Goal: Find specific page/section: Find specific page/section

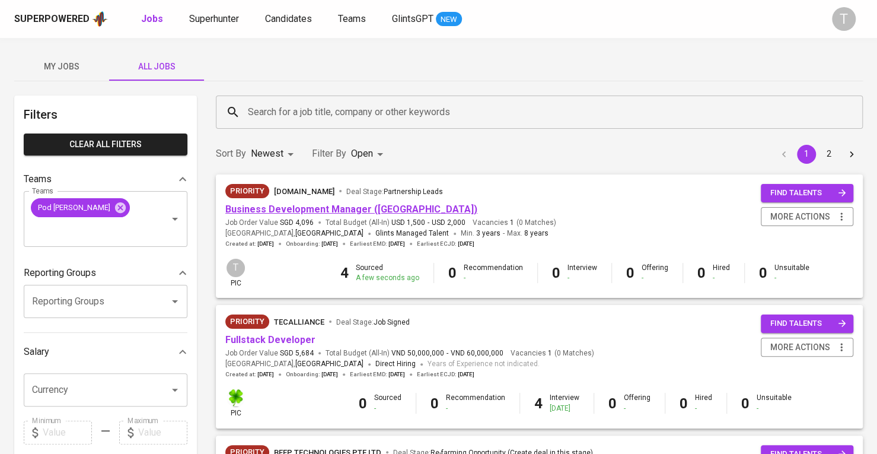
click at [272, 208] on link "Business Development Manager ([GEOGRAPHIC_DATA])" at bounding box center [351, 208] width 252 height 11
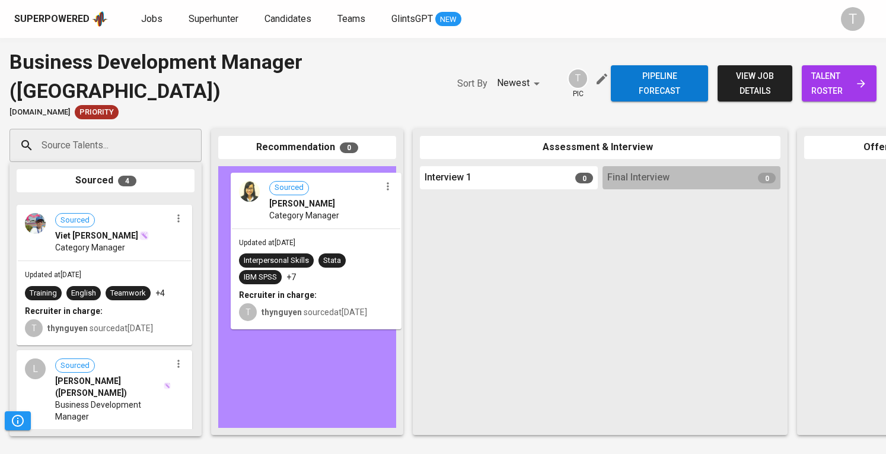
drag, startPoint x: 107, startPoint y: 219, endPoint x: 324, endPoint y: 190, distance: 218.9
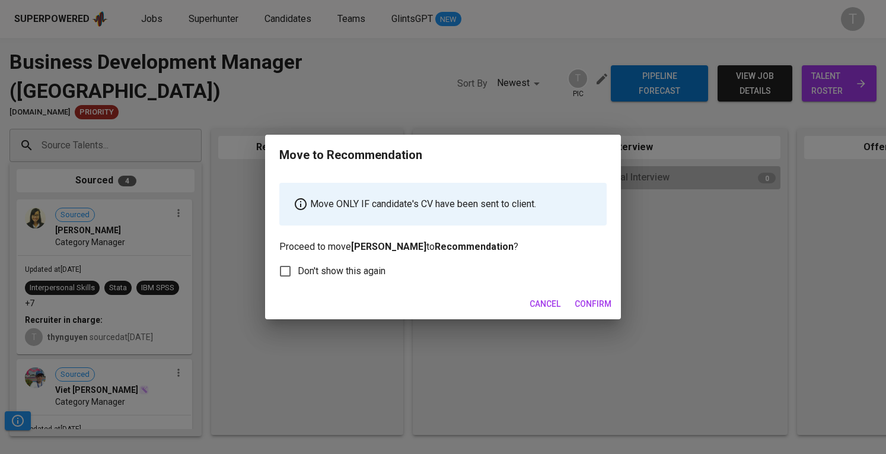
click at [594, 307] on span "Confirm" at bounding box center [593, 304] width 37 height 15
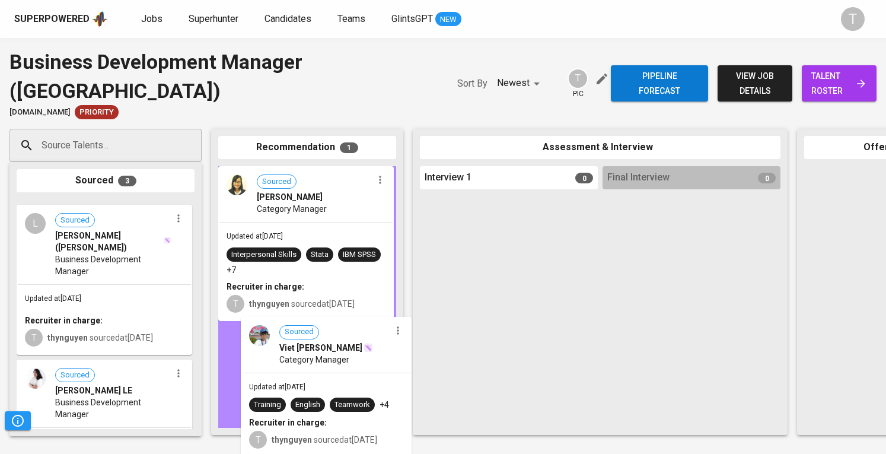
drag, startPoint x: 63, startPoint y: 243, endPoint x: 292, endPoint y: 360, distance: 256.8
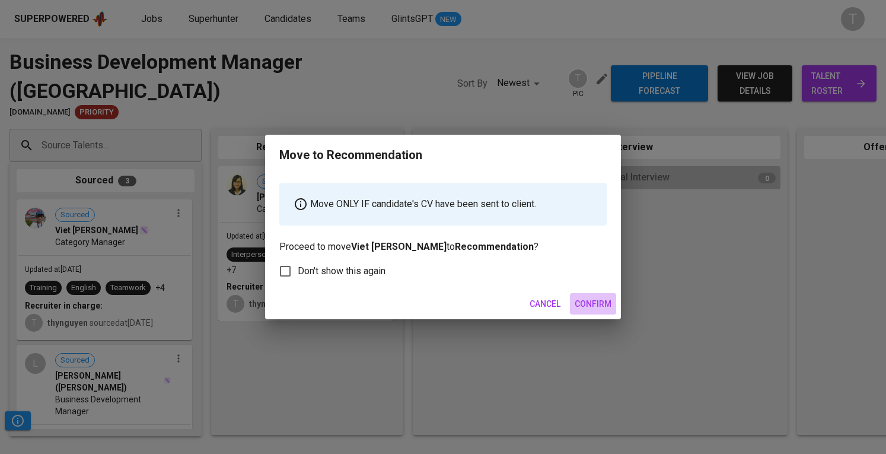
click at [588, 304] on span "Confirm" at bounding box center [593, 304] width 37 height 15
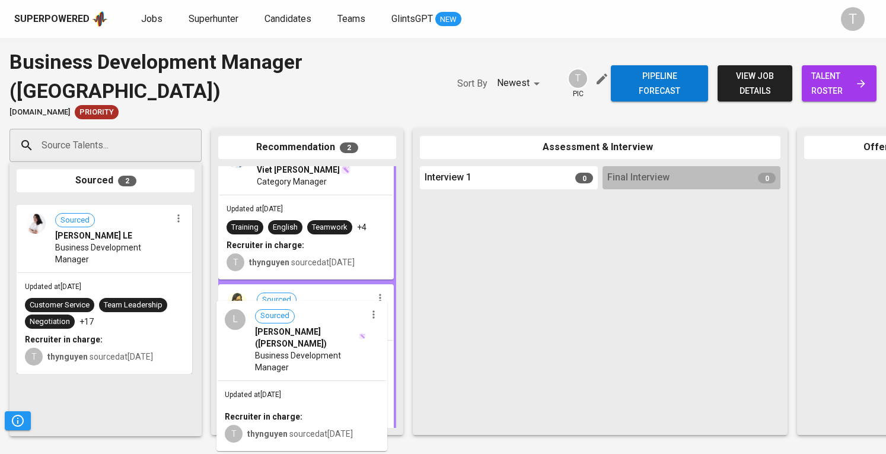
drag, startPoint x: 87, startPoint y: 247, endPoint x: 294, endPoint y: 348, distance: 230.8
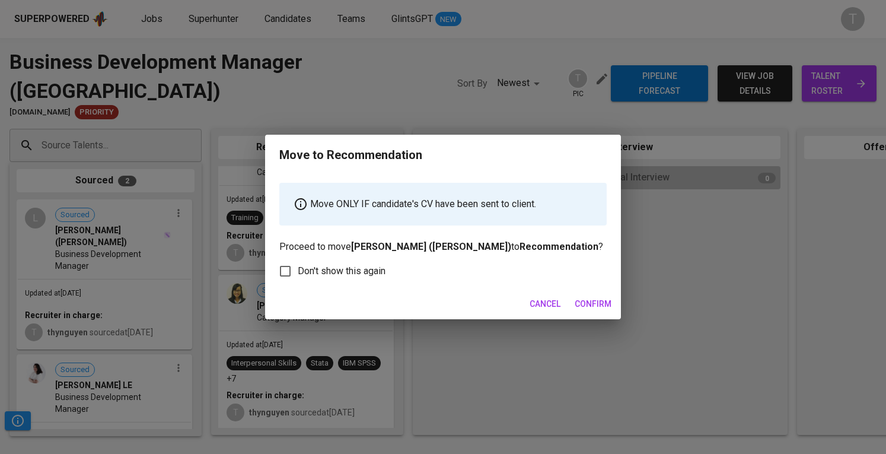
click at [582, 294] on button "Confirm" at bounding box center [593, 304] width 46 height 22
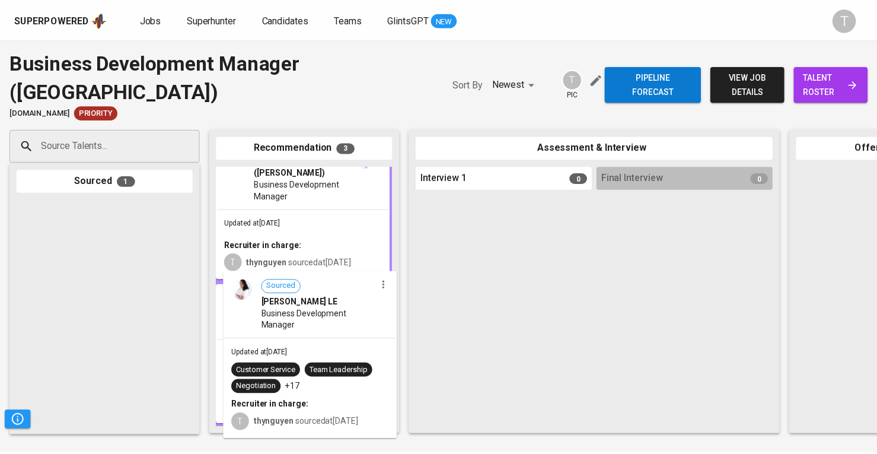
scroll to position [42, 0]
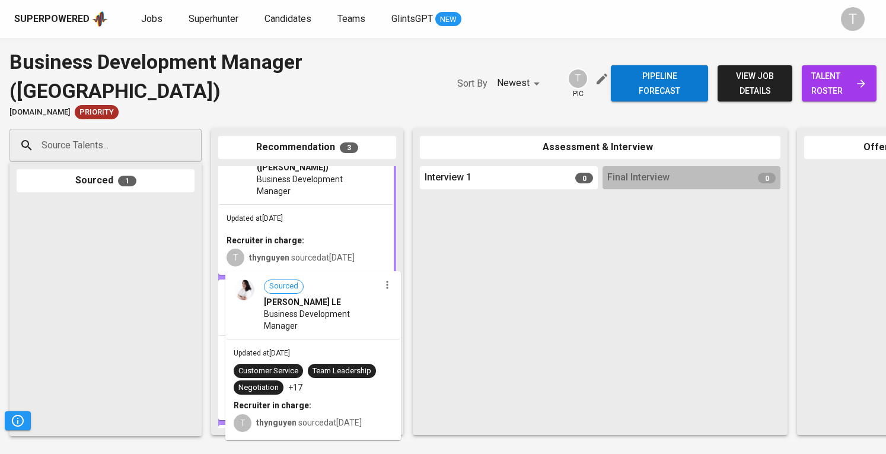
drag, startPoint x: 74, startPoint y: 235, endPoint x: 285, endPoint y: 307, distance: 223.4
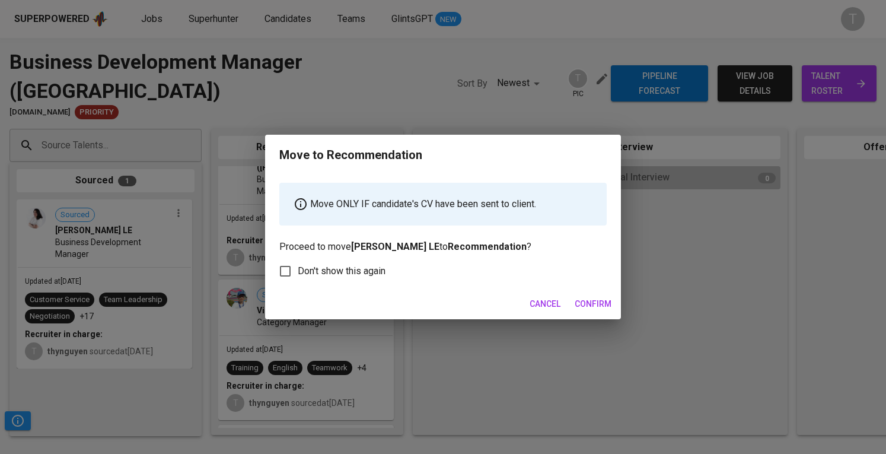
click at [585, 308] on span "Confirm" at bounding box center [593, 304] width 37 height 15
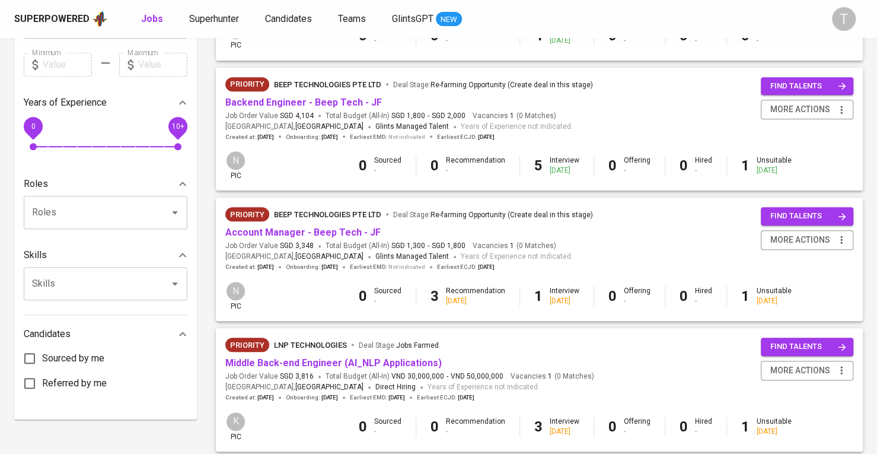
scroll to position [369, 0]
